Goal: Transaction & Acquisition: Book appointment/travel/reservation

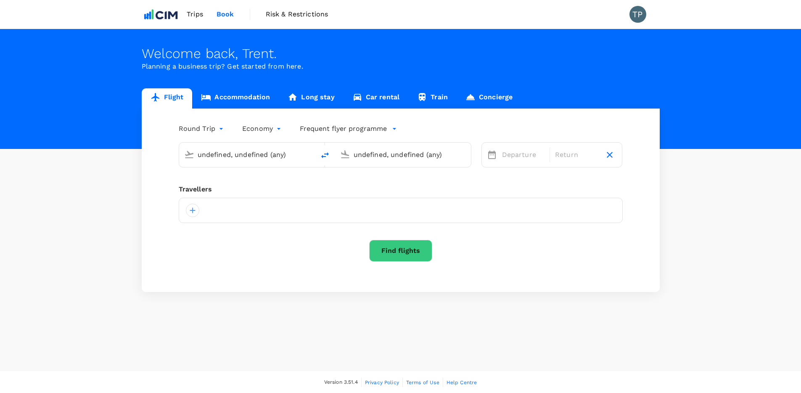
type input "[PERSON_NAME][GEOGRAPHIC_DATA][PERSON_NAME] (SYD)"
type input "[GEOGRAPHIC_DATA], [GEOGRAPHIC_DATA] (any)"
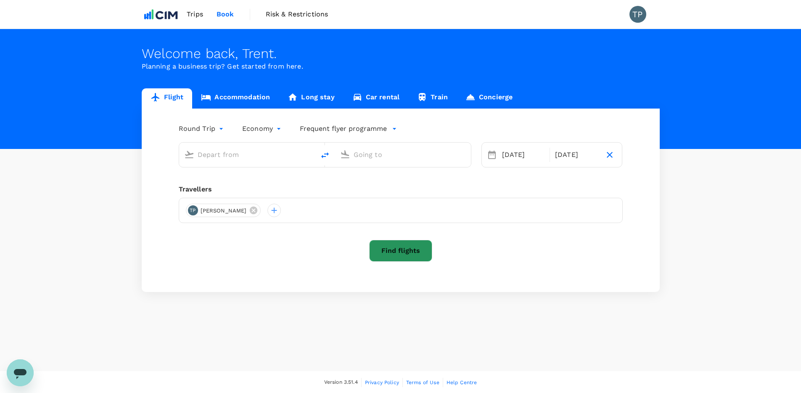
click at [407, 255] on button "Find flights" at bounding box center [400, 251] width 63 height 22
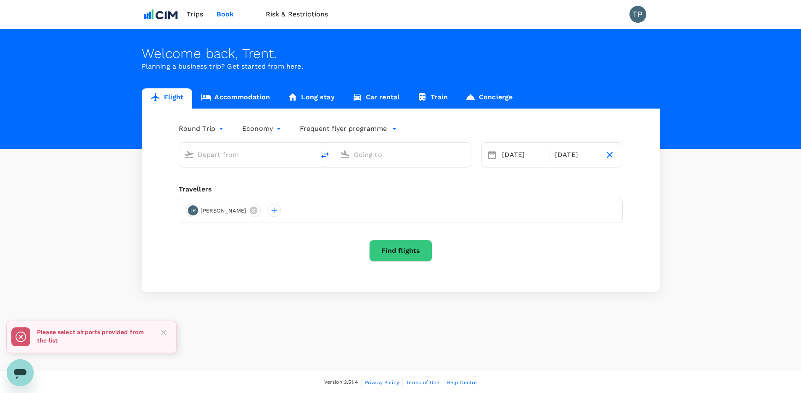
type input "[PERSON_NAME][GEOGRAPHIC_DATA][PERSON_NAME] (SYD)"
type input "[GEOGRAPHIC_DATA], [GEOGRAPHIC_DATA] (any)"
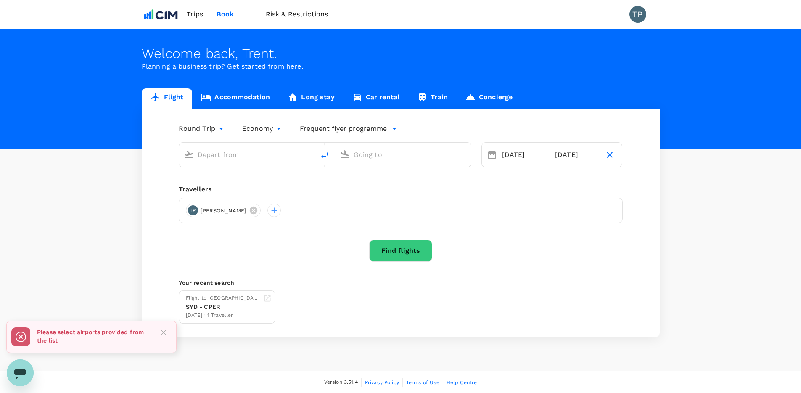
type input "[PERSON_NAME][GEOGRAPHIC_DATA][PERSON_NAME] (SYD)"
type input "[GEOGRAPHIC_DATA], [GEOGRAPHIC_DATA] (any)"
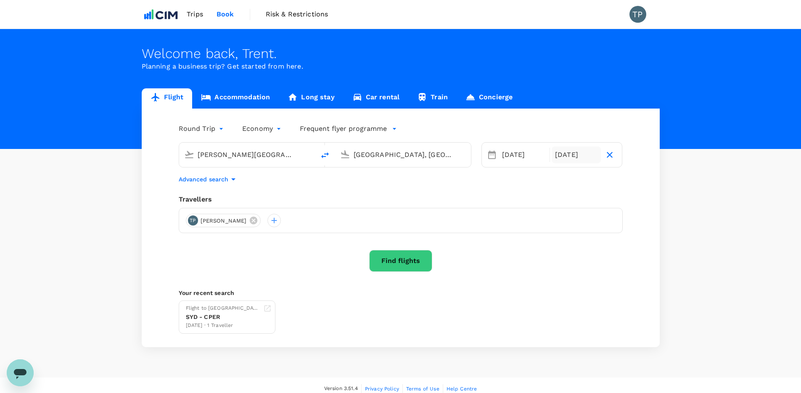
click at [570, 155] on div "[DATE]" at bounding box center [576, 154] width 49 height 17
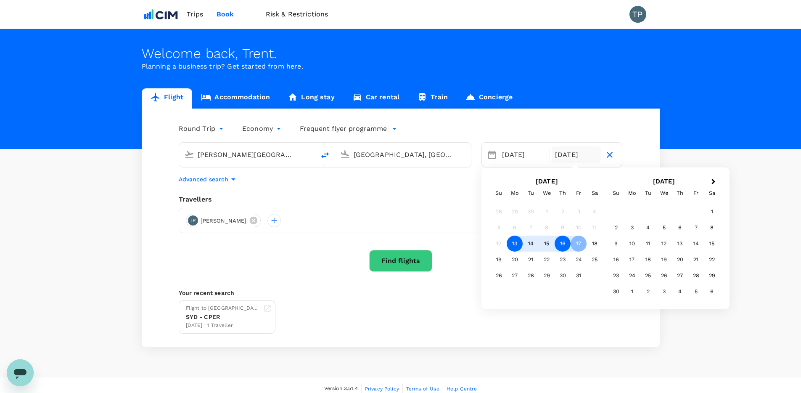
click at [561, 242] on div "16" at bounding box center [563, 243] width 16 height 16
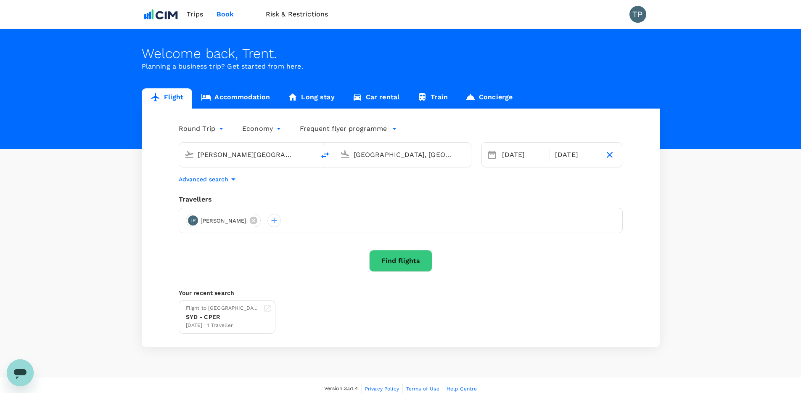
click at [400, 265] on button "Find flights" at bounding box center [400, 261] width 63 height 22
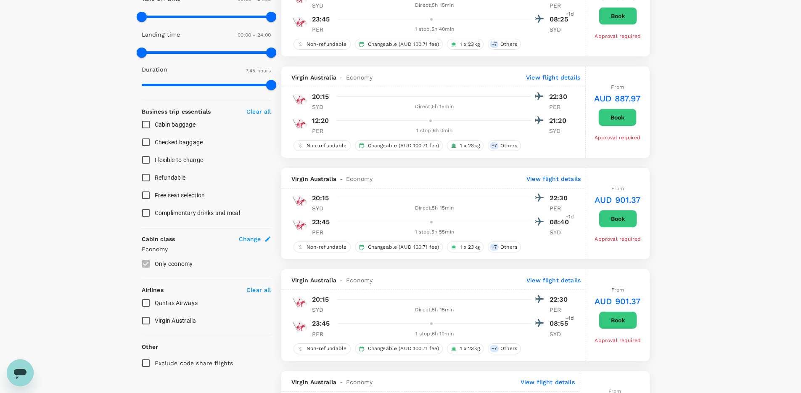
scroll to position [236, 0]
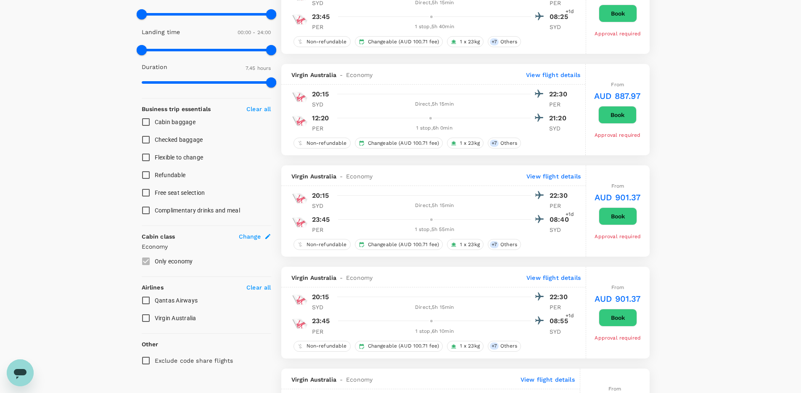
click at [147, 301] on input "Qantas Airways" at bounding box center [146, 300] width 18 height 18
checkbox input "true"
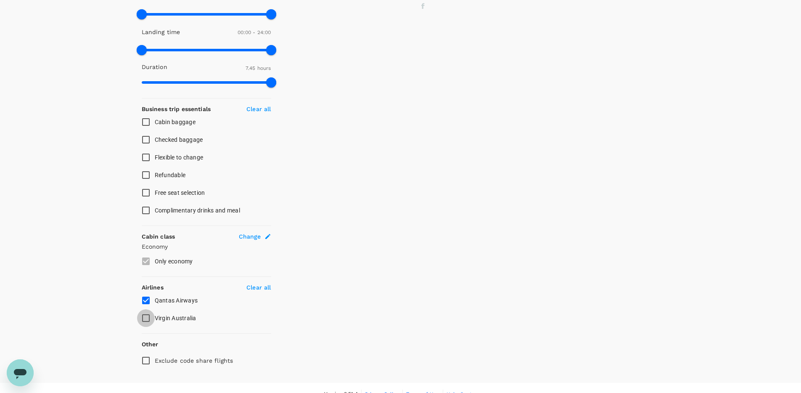
click at [146, 321] on input "Virgin Australia" at bounding box center [146, 318] width 18 height 18
checkbox input "true"
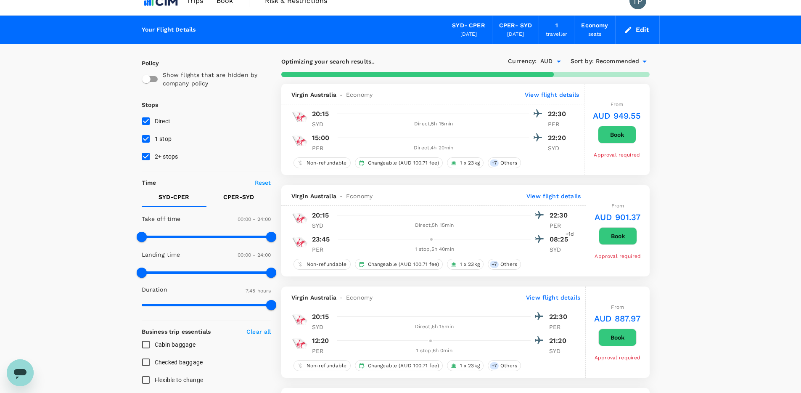
scroll to position [14, 0]
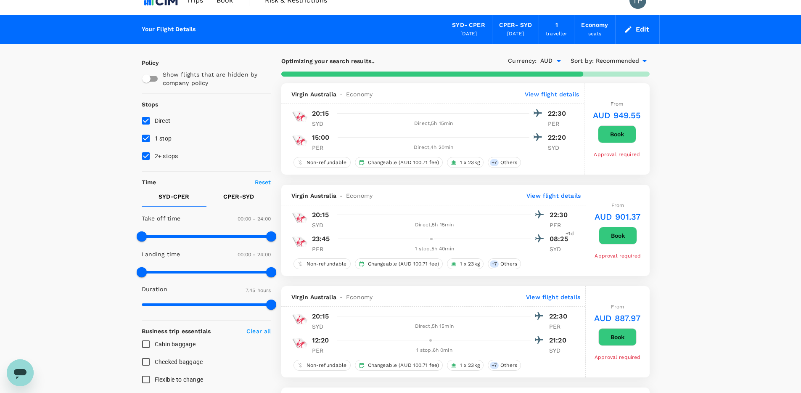
click at [145, 140] on input "1 stop" at bounding box center [146, 138] width 18 height 18
checkbox input "false"
click at [145, 158] on input "2+ stops" at bounding box center [146, 156] width 18 height 18
checkbox input "false"
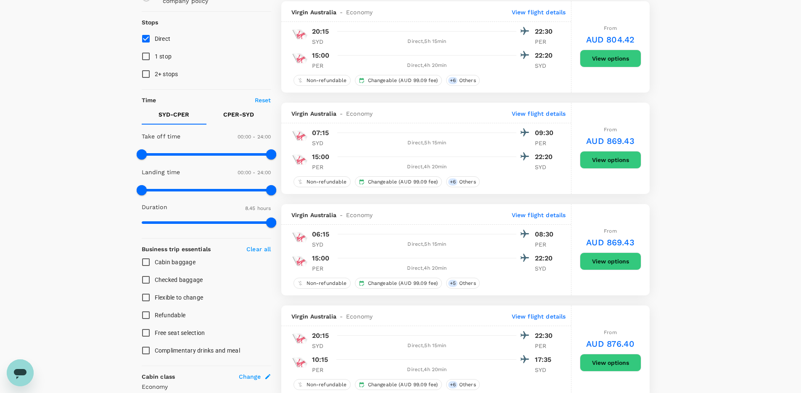
scroll to position [103, 0]
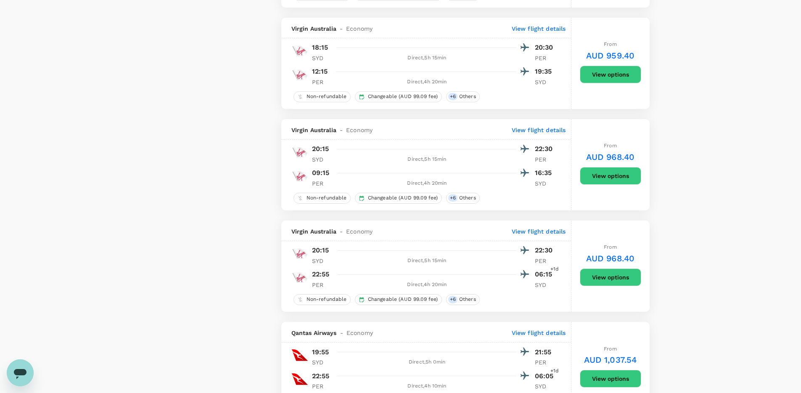
type input "695"
checkbox input "false"
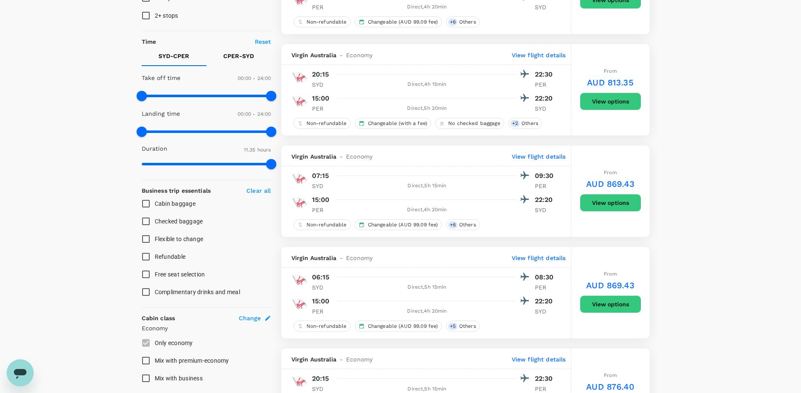
scroll to position [0, 0]
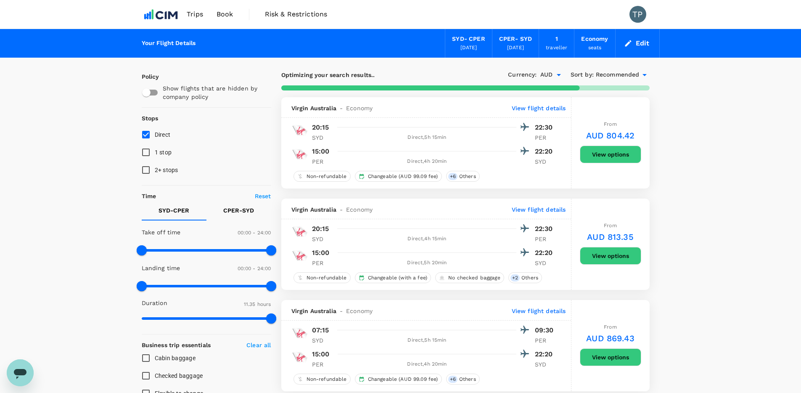
drag, startPoint x: 601, startPoint y: 150, endPoint x: 710, endPoint y: 155, distance: 109.4
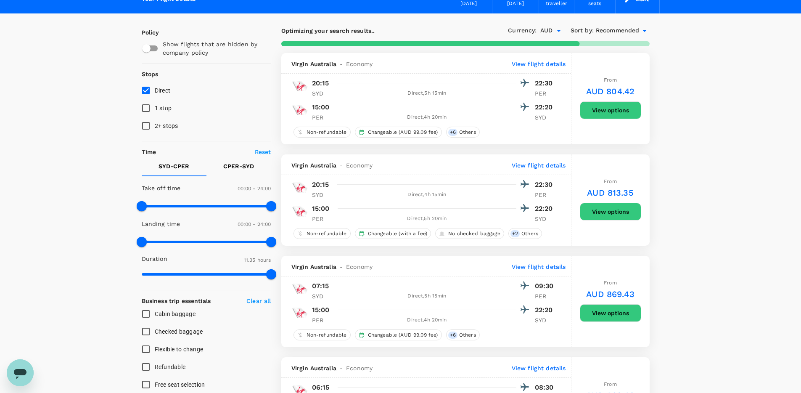
scroll to position [53, 0]
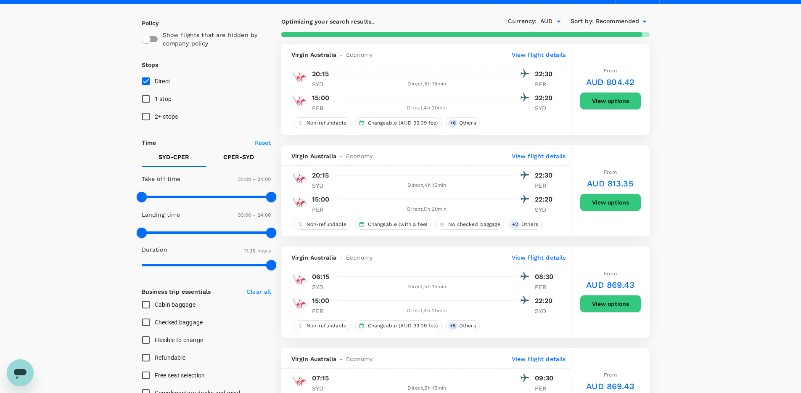
click at [610, 304] on button "View options" at bounding box center [610, 304] width 61 height 18
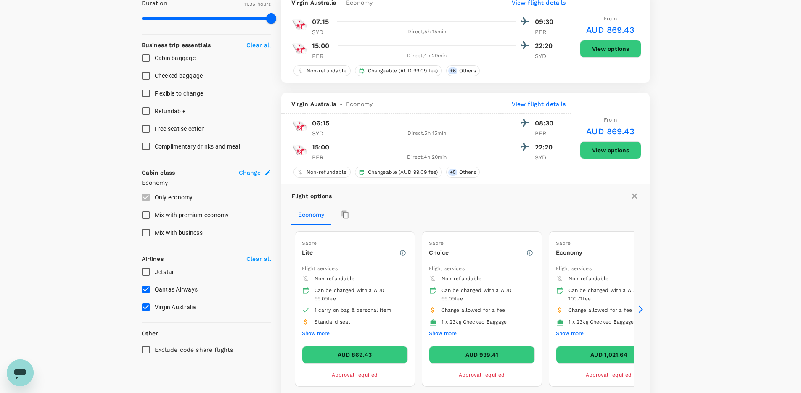
scroll to position [315, 0]
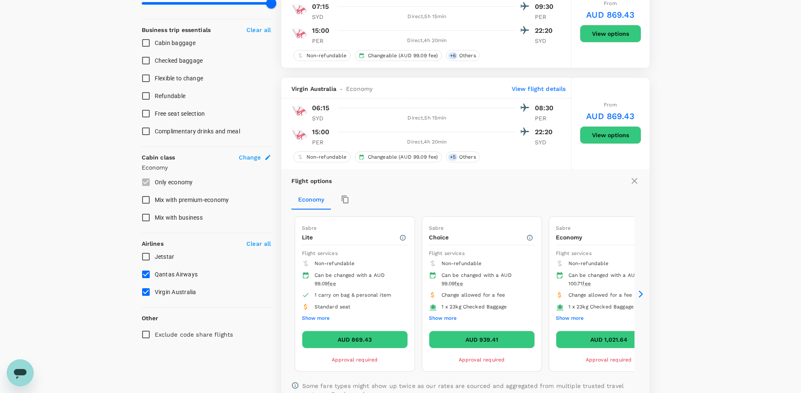
click at [448, 316] on button "Show more" at bounding box center [443, 318] width 28 height 11
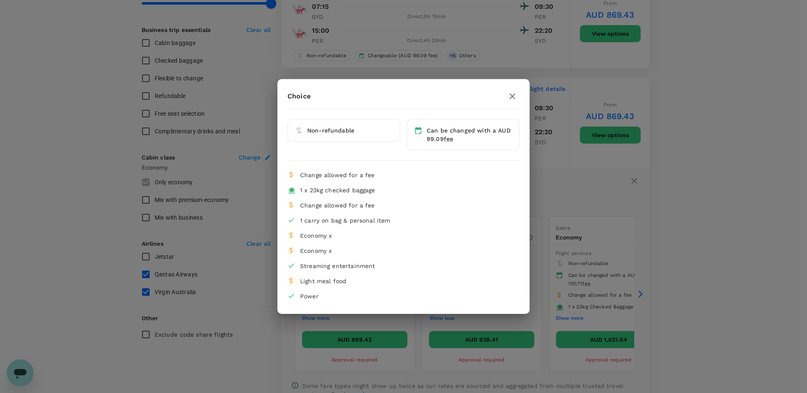
click at [514, 95] on icon "button" at bounding box center [512, 96] width 10 height 10
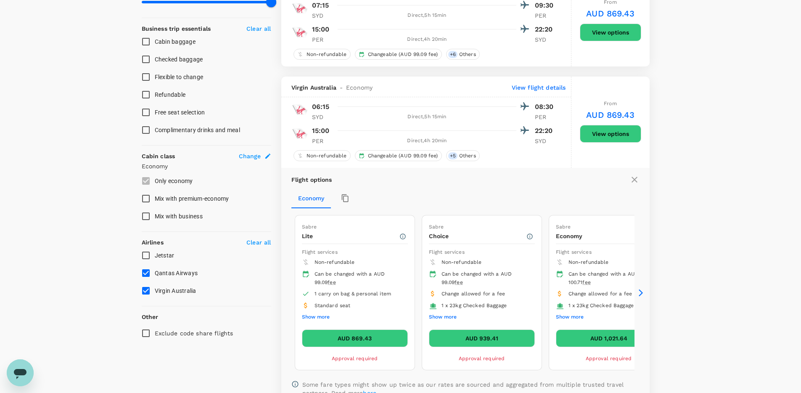
scroll to position [317, 0]
click at [343, 118] on div "Direct , 5h 15min" at bounding box center [427, 116] width 178 height 8
click at [328, 112] on div "06:15 08:30" at bounding box center [434, 106] width 244 height 12
click at [526, 87] on p "View flight details" at bounding box center [539, 87] width 54 height 8
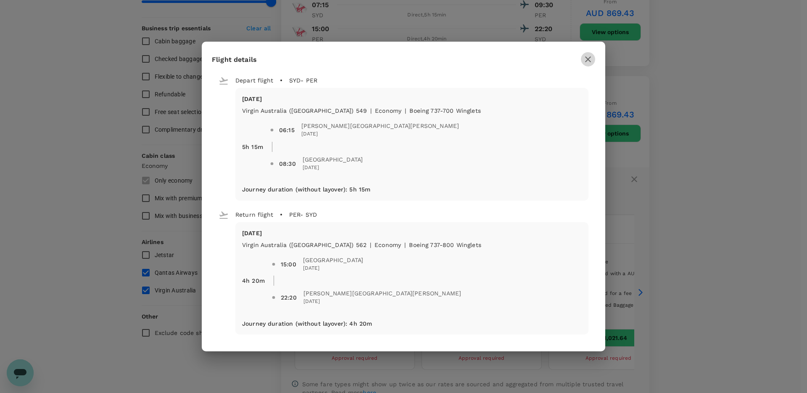
click at [588, 61] on icon "button" at bounding box center [588, 59] width 10 height 10
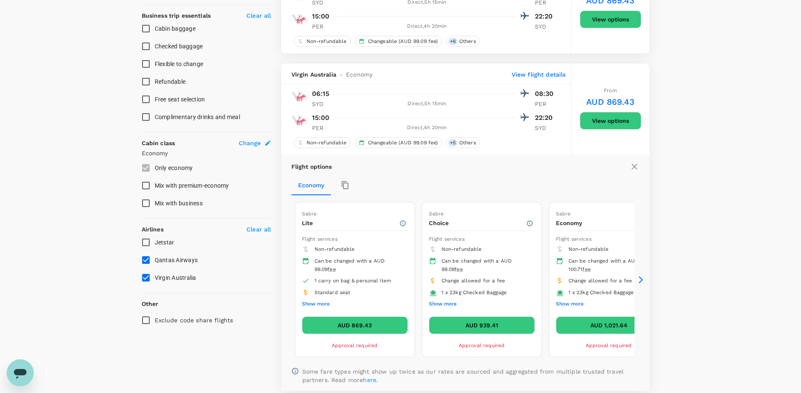
scroll to position [327, 0]
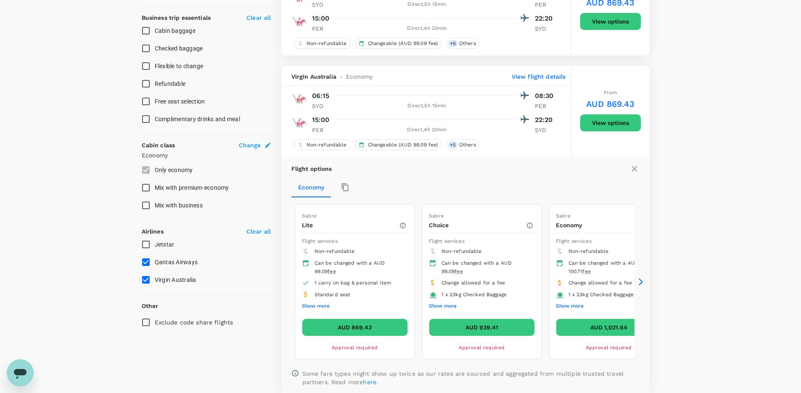
click at [640, 281] on icon at bounding box center [641, 281] width 8 height 8
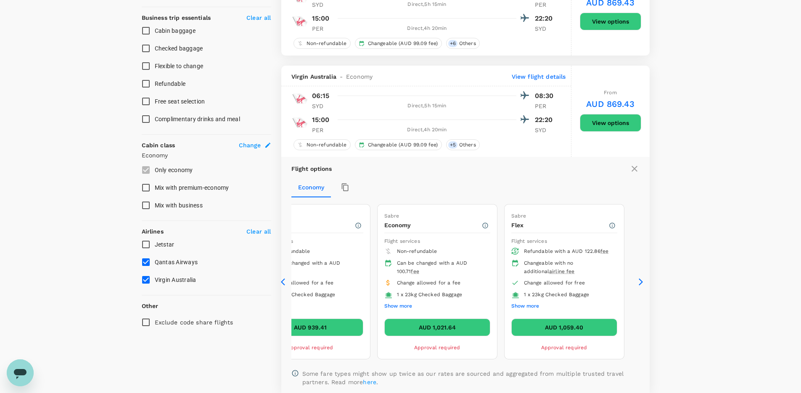
click at [282, 279] on icon at bounding box center [285, 281] width 8 height 8
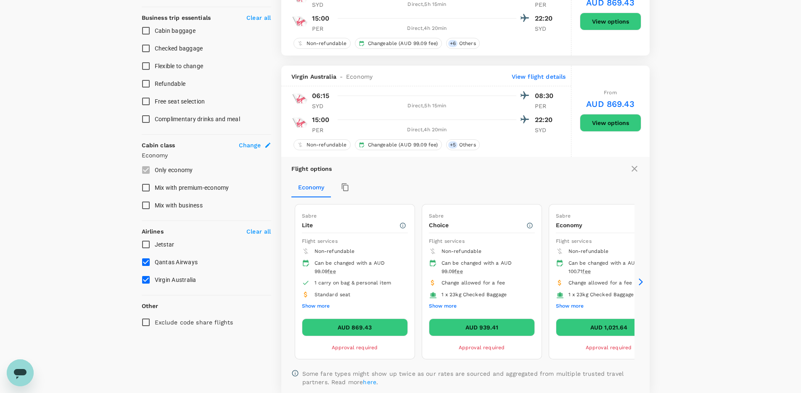
click at [312, 307] on button "Show more" at bounding box center [316, 306] width 28 height 11
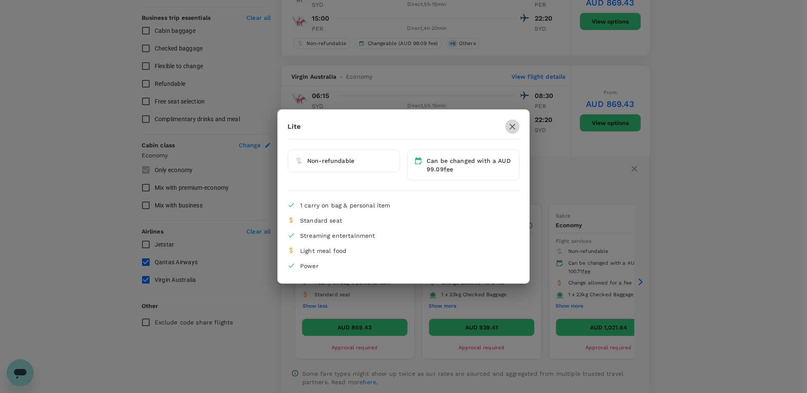
click at [512, 128] on icon "button" at bounding box center [512, 127] width 10 height 10
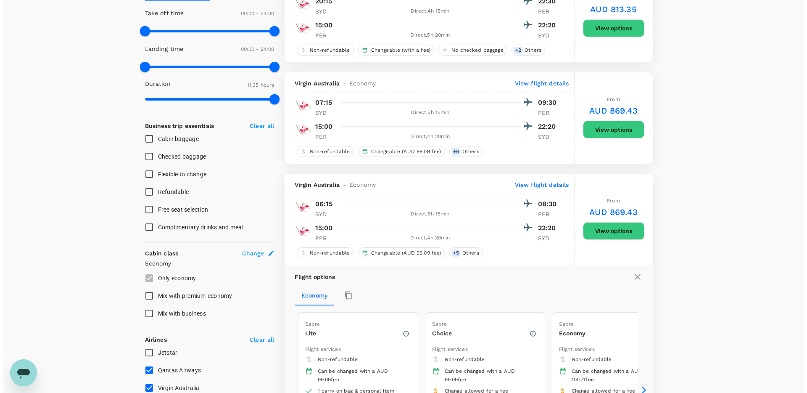
scroll to position [214, 0]
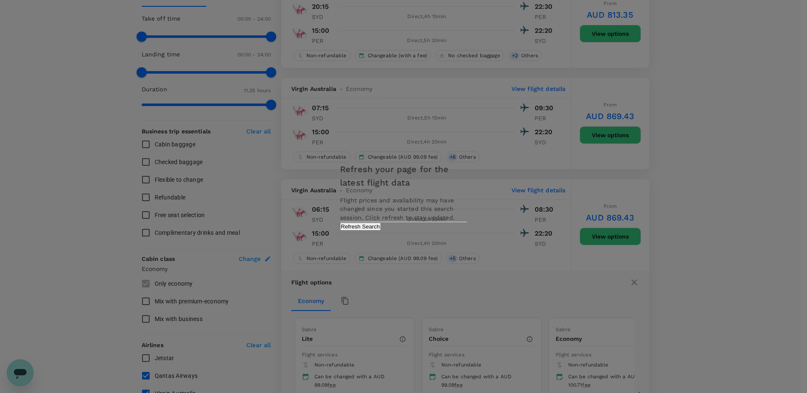
click at [441, 227] on div "Refresh your page for the latest flight data Flight prices and availability may…" at bounding box center [403, 196] width 147 height 85
click at [381, 230] on button "Refresh Search" at bounding box center [360, 226] width 41 height 8
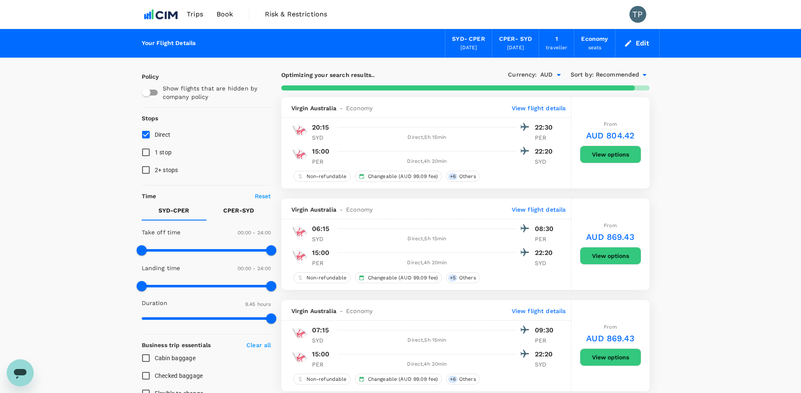
type input "695"
checkbox input "false"
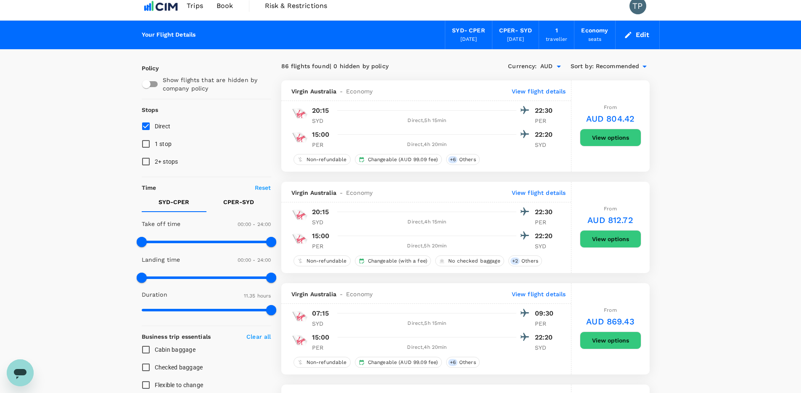
scroll to position [16, 0]
